Goal: Transaction & Acquisition: Subscribe to service/newsletter

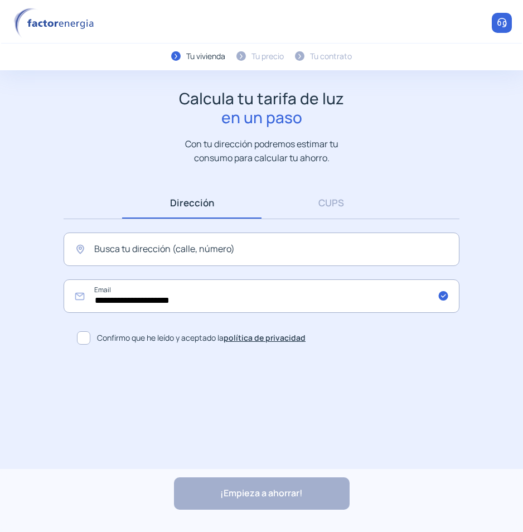
click at [207, 270] on div "**********" at bounding box center [261, 268] width 418 height 162
click at [210, 259] on input "text" at bounding box center [262, 248] width 396 height 33
paste input "**********"
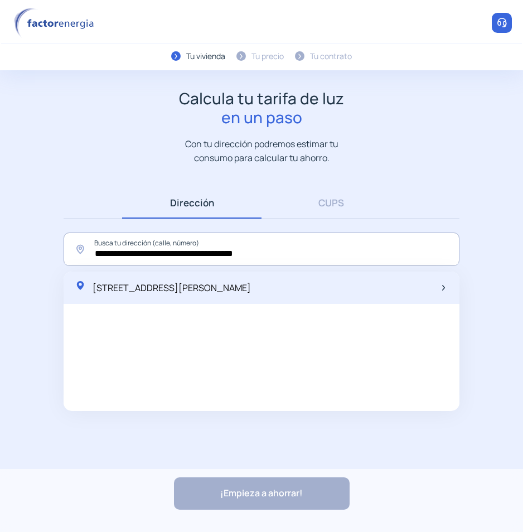
click at [251, 290] on span "[STREET_ADDRESS][PERSON_NAME]" at bounding box center [172, 288] width 158 height 12
type input "**********"
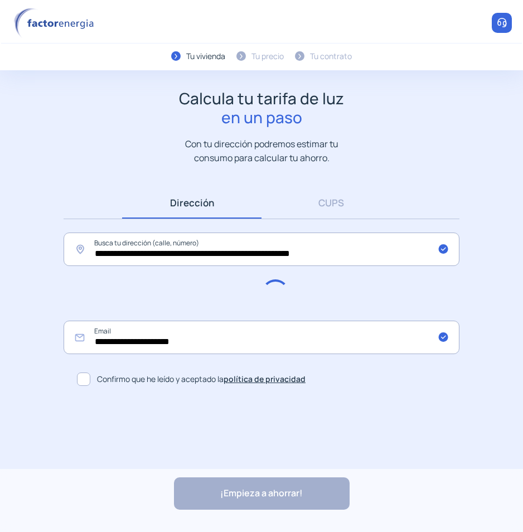
click at [56, 149] on div "Calcula tu tarifa de luz en un paso Con tu dirección podremos estimar tu consum…" at bounding box center [261, 126] width 501 height 75
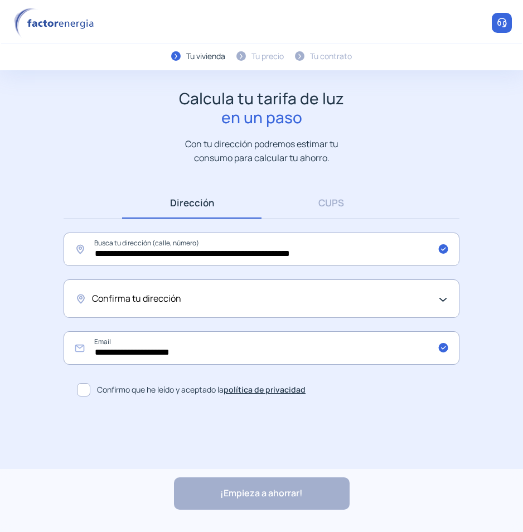
click at [137, 299] on span "Confirma tu dirección" at bounding box center [136, 299] width 89 height 14
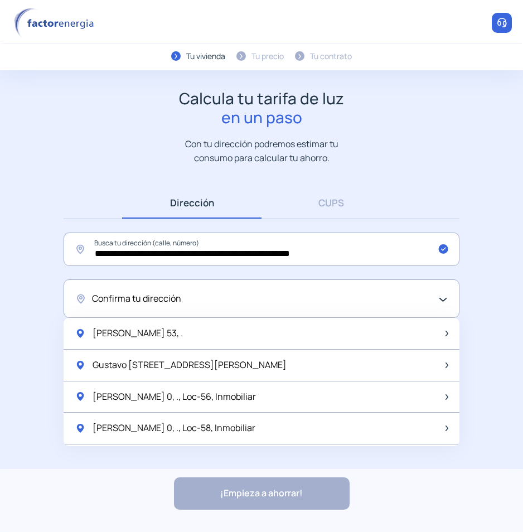
click at [231, 338] on div "[PERSON_NAME] 53, ." at bounding box center [262, 334] width 396 height 32
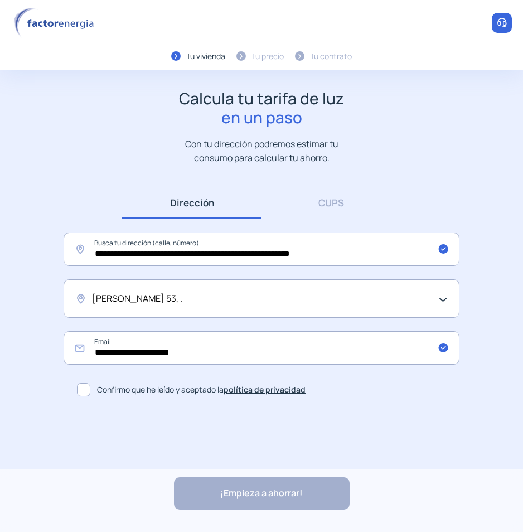
click at [88, 392] on span at bounding box center [83, 389] width 13 height 13
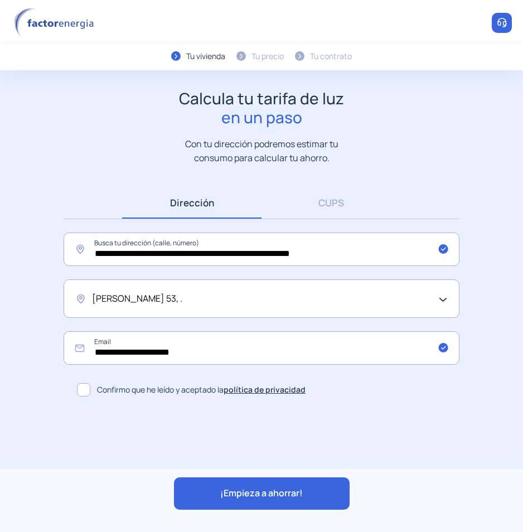
click at [298, 505] on div "¡Empieza a ahorrar!" at bounding box center [262, 493] width 176 height 32
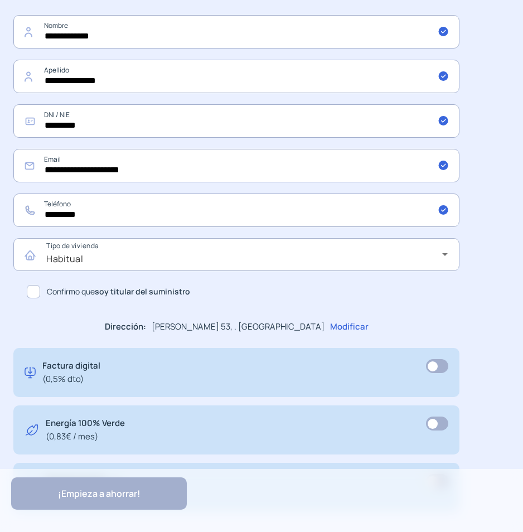
scroll to position [502, 0]
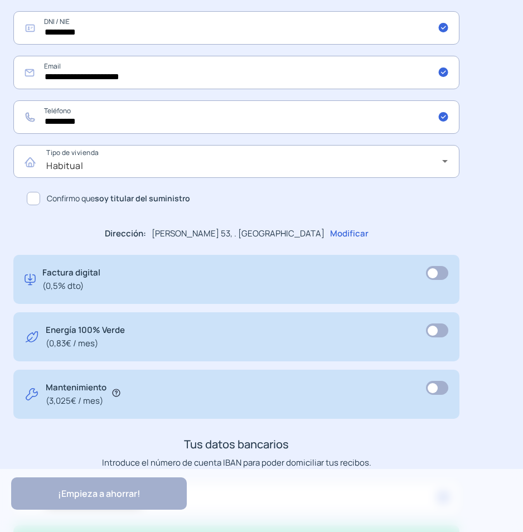
click at [36, 194] on span at bounding box center [33, 198] width 13 height 13
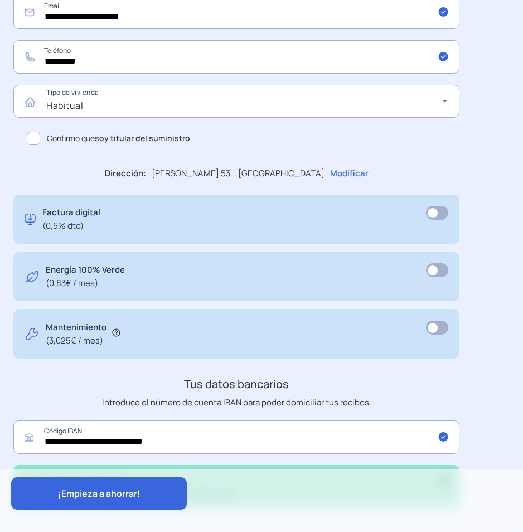
scroll to position [619, 0]
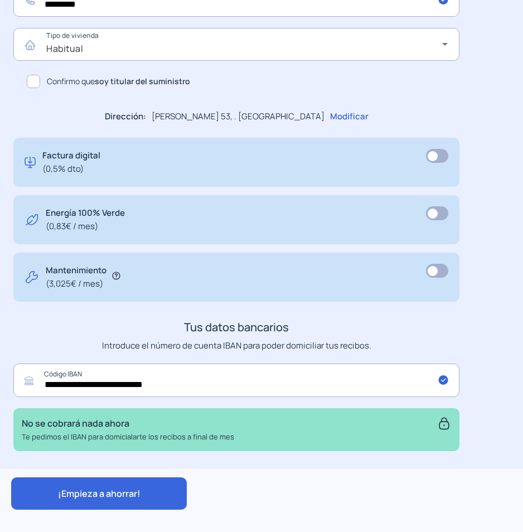
click at [114, 492] on span "¡Empieza a ahorrar!" at bounding box center [99, 493] width 83 height 12
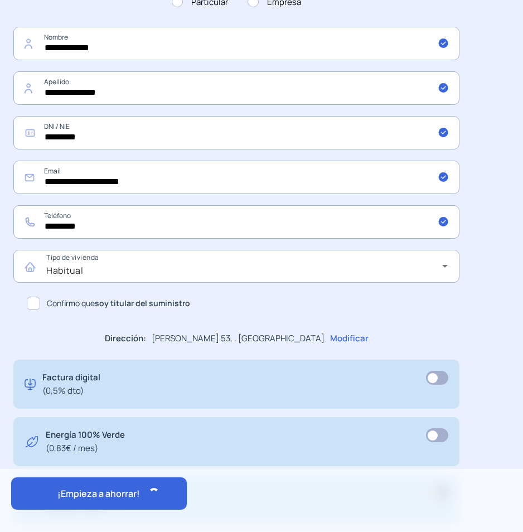
scroll to position [396, 0]
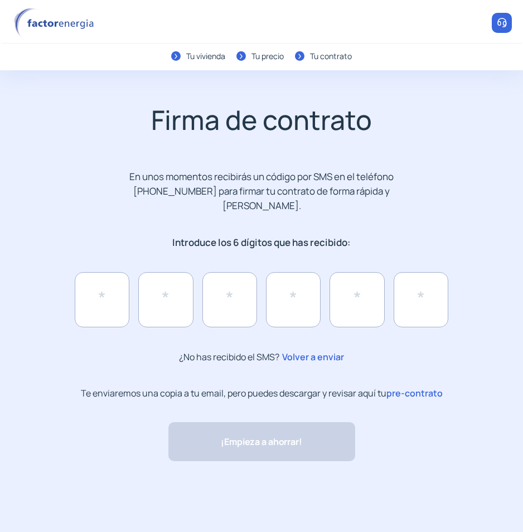
click at [418, 387] on div "Te enviaremos una copia a tu email, pero puedes descargar y revisar aquí tu pre…" at bounding box center [261, 435] width 473 height 96
click at [418, 387] on span "pre-contrato" at bounding box center [414, 393] width 56 height 12
